Goal: Find specific page/section: Find specific page/section

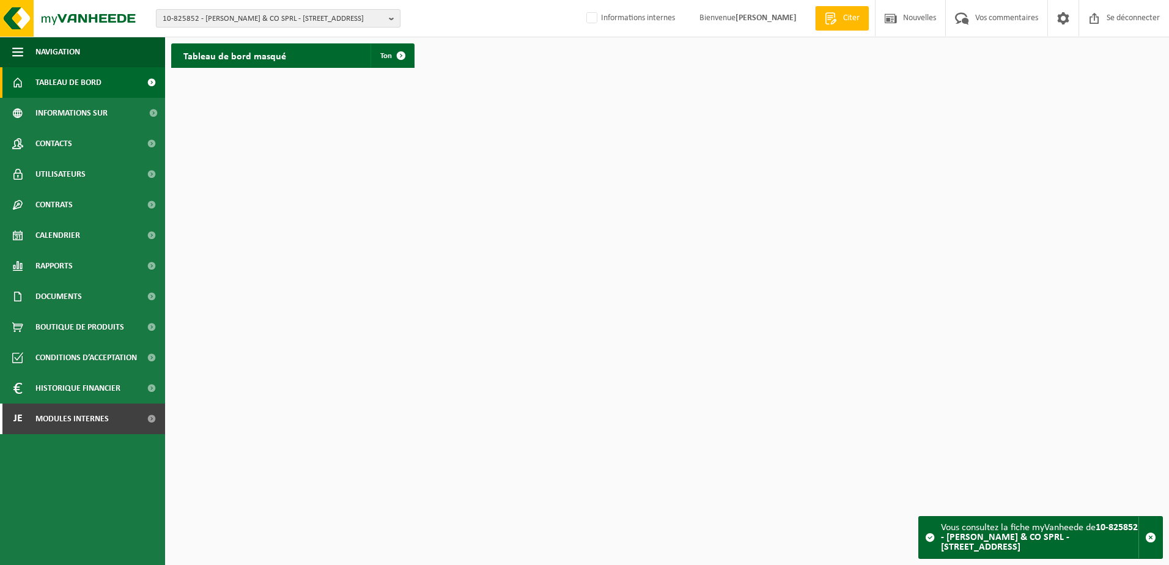
click at [222, 20] on span "10-825852 - DUMONT & CO SPRL - 1460 ITTRE, RUE DE CLABECQ 6" at bounding box center [273, 19] width 221 height 18
click at [207, 35] on input "text" at bounding box center [278, 38] width 239 height 15
click at [230, 34] on input "text" at bounding box center [278, 38] width 239 height 15
paste input "10-971625"
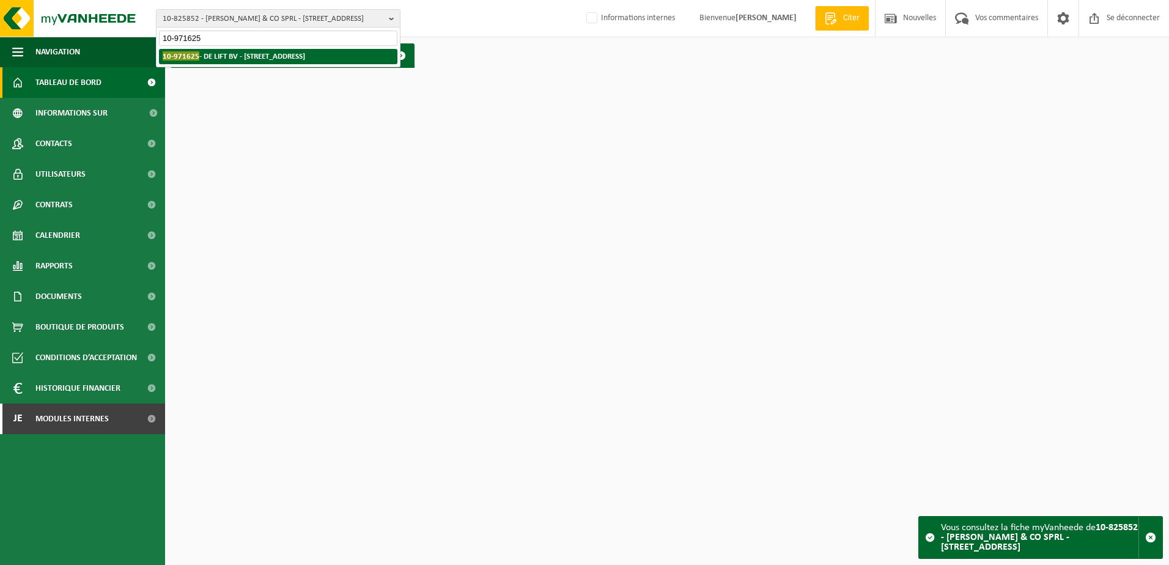
type input "10-971625"
click at [275, 61] on strong "10-971625 - DE LIFT BV - 9810 EKE, BEGONIASTRAAT 30C" at bounding box center [234, 55] width 143 height 9
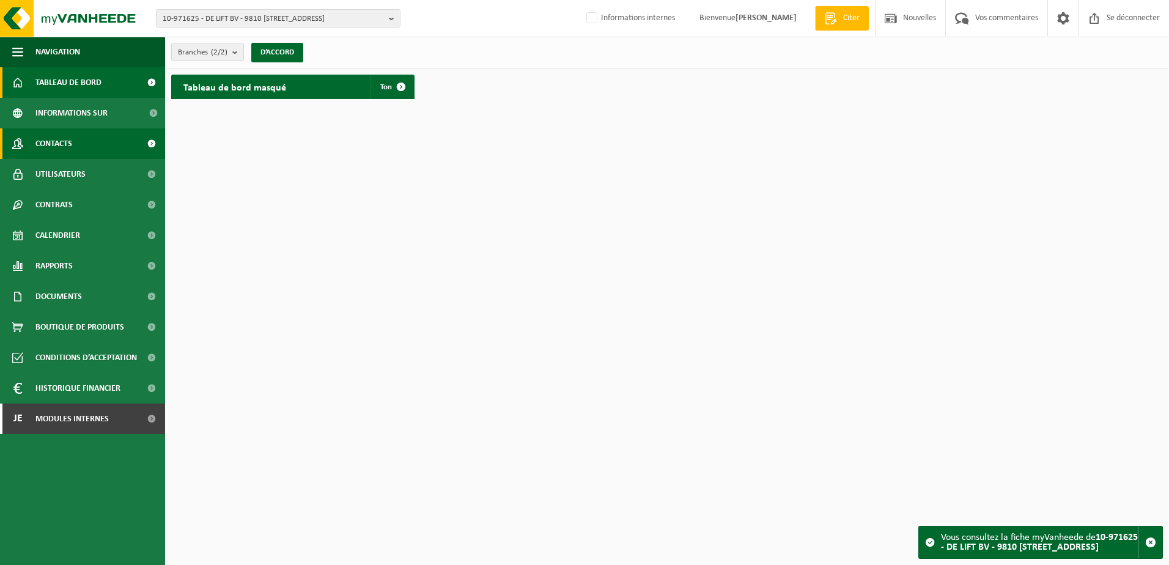
click at [76, 157] on link "Contacts" at bounding box center [82, 143] width 165 height 31
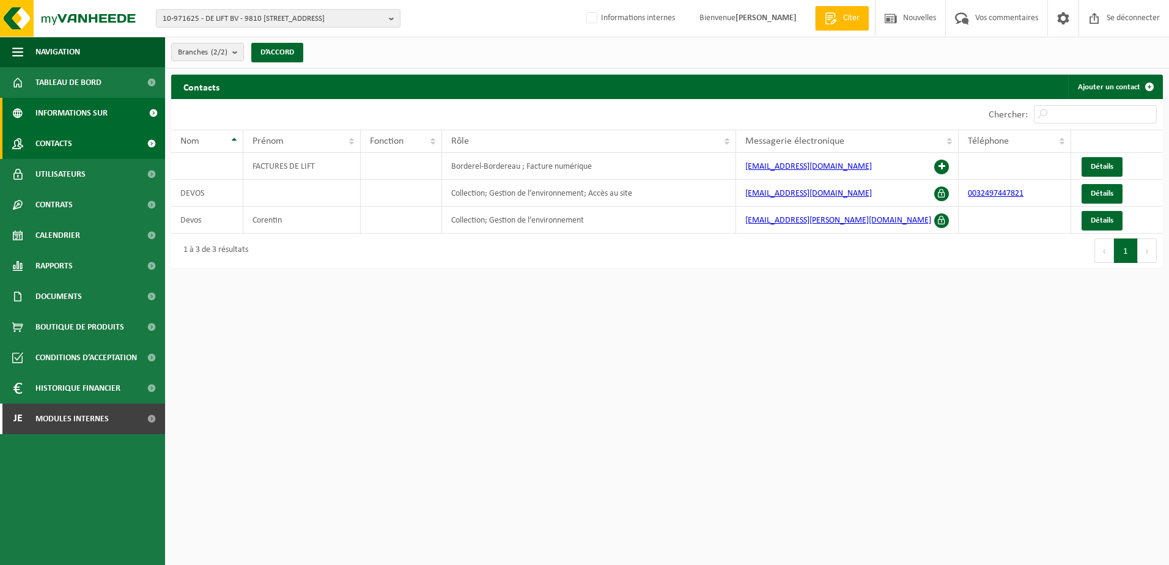
click at [78, 117] on span "Informations sur l’entreprise" at bounding box center [88, 113] width 106 height 31
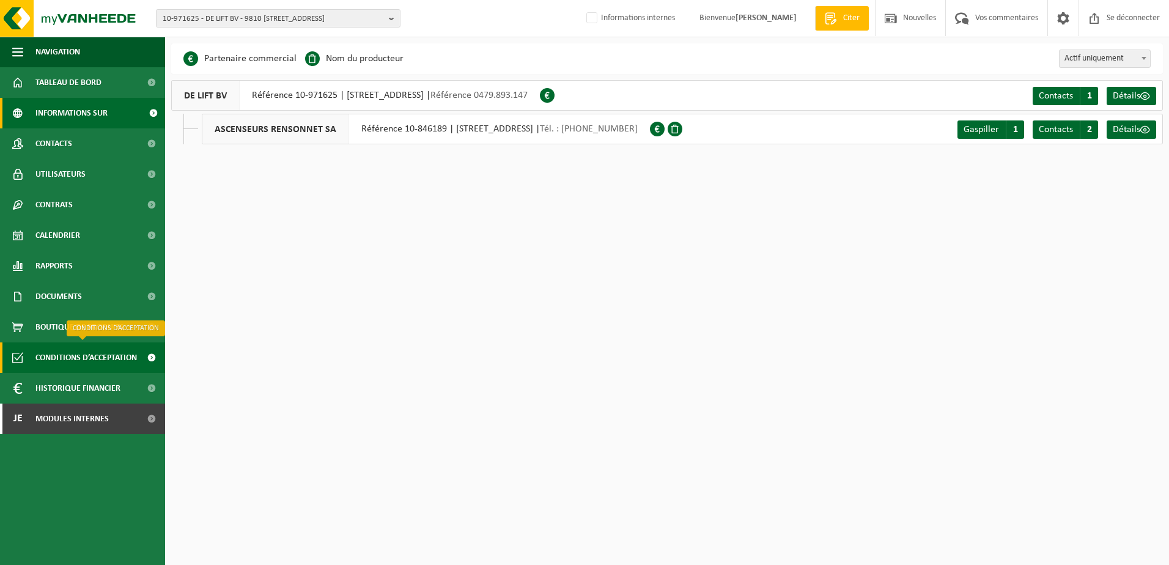
click at [73, 360] on span "Conditions d’acceptation" at bounding box center [86, 358] width 102 height 31
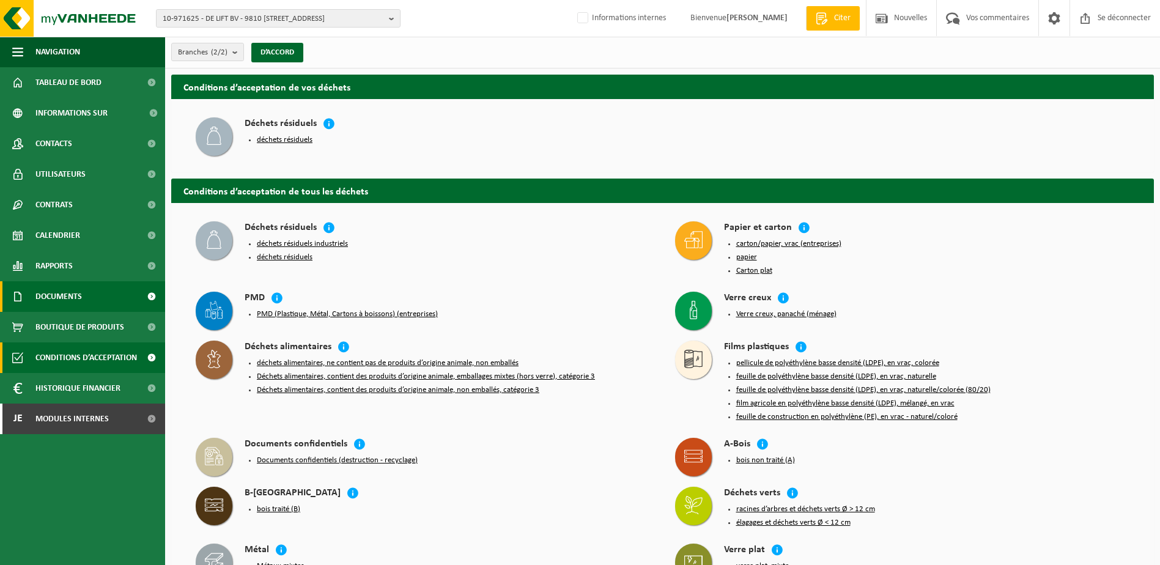
click at [80, 294] on span "Documents" at bounding box center [58, 296] width 46 height 31
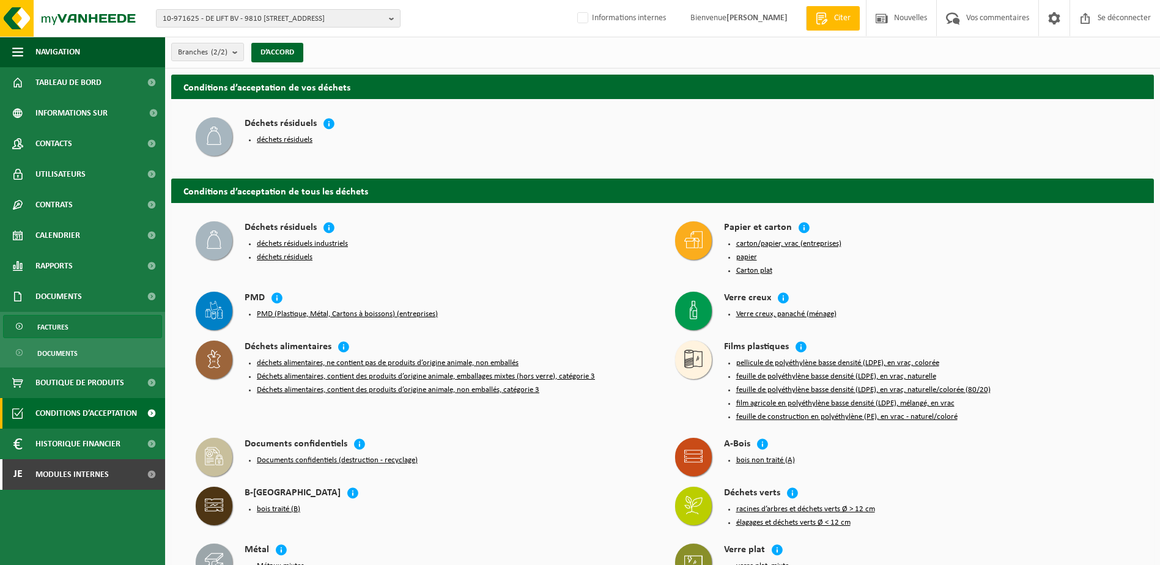
click at [73, 329] on link "Factures" at bounding box center [82, 326] width 159 height 23
